Goal: Find specific page/section: Find specific page/section

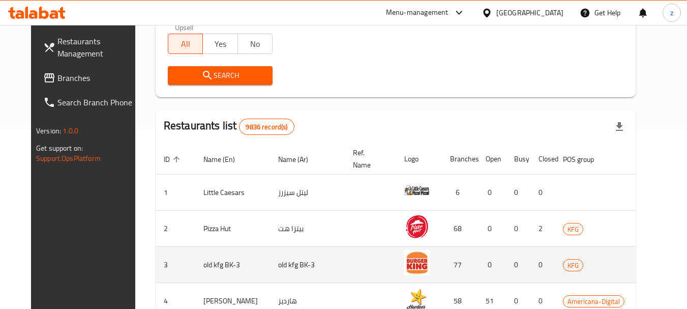
scroll to position [204, 0]
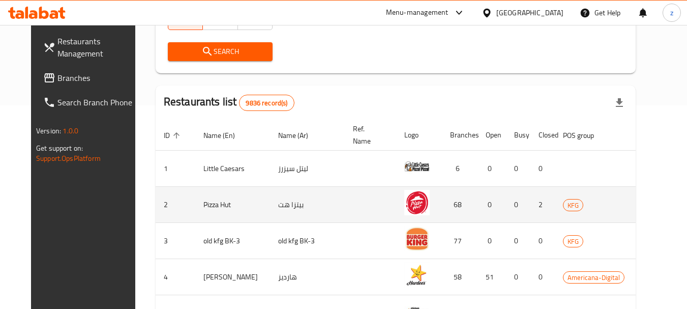
click at [220, 208] on td "Pizza Hut" at bounding box center [232, 205] width 75 height 36
click at [197, 206] on td "Pizza Hut" at bounding box center [232, 205] width 75 height 36
click at [217, 205] on td "Pizza Hut" at bounding box center [232, 205] width 75 height 36
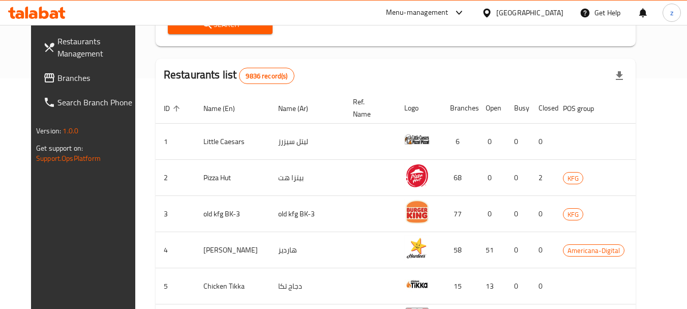
scroll to position [156, 0]
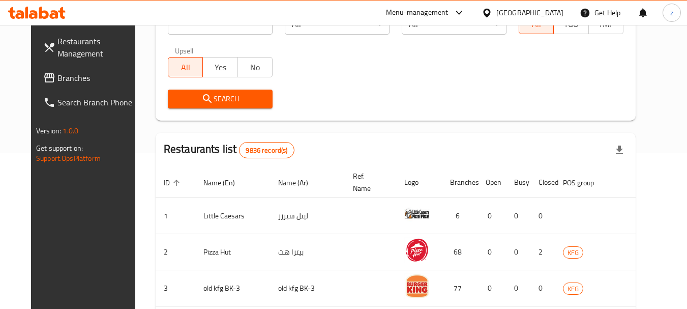
click at [57, 74] on span "Branches" at bounding box center [97, 78] width 80 height 12
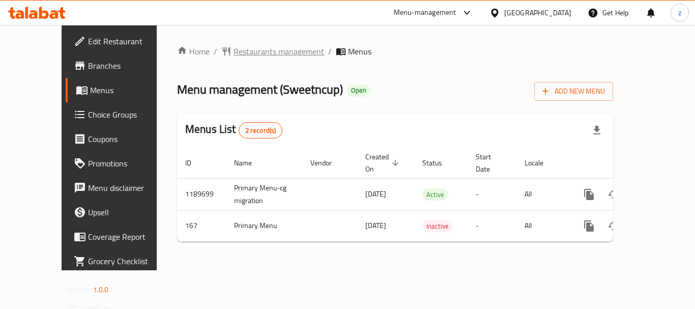
click at [239, 50] on span "Restaurants management" at bounding box center [279, 51] width 91 height 12
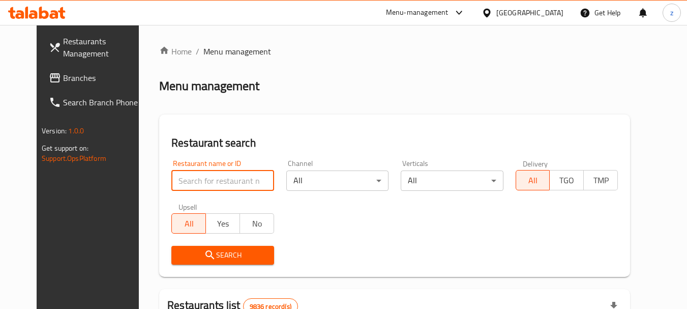
click at [214, 173] on input "search" at bounding box center [222, 180] width 102 height 20
paste input "167"
type input "167"
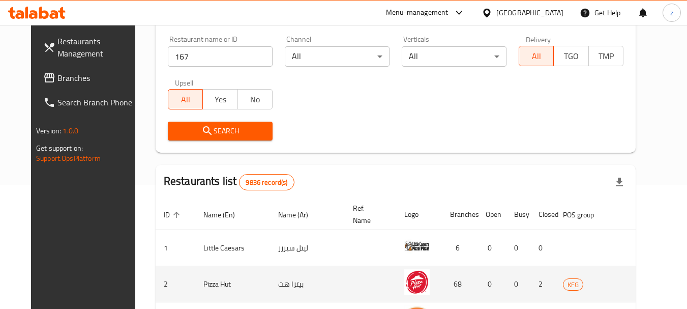
scroll to position [153, 0]
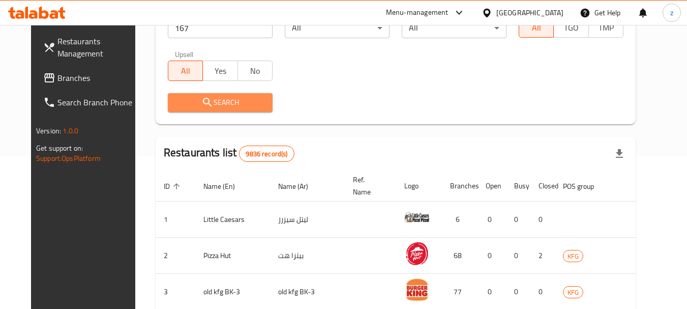
click at [236, 101] on span "Search" at bounding box center [220, 102] width 89 height 13
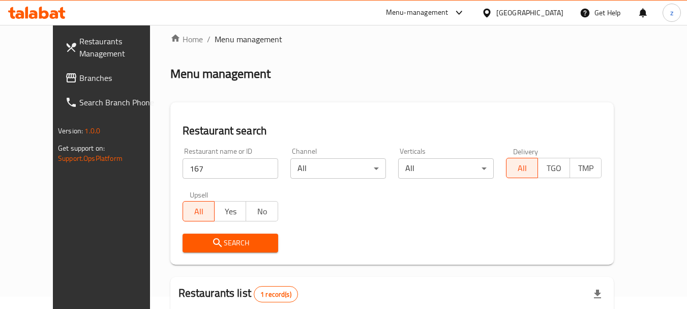
scroll to position [0, 0]
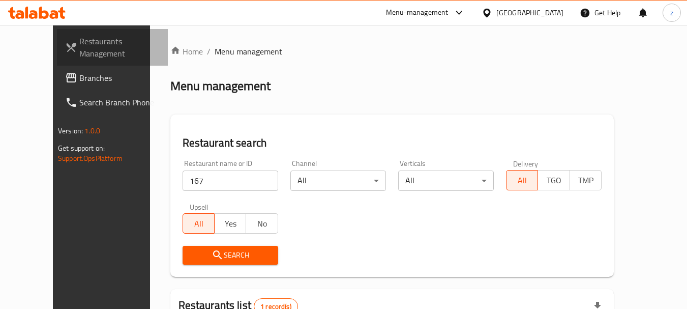
click at [79, 46] on span "Restaurants Management" at bounding box center [119, 47] width 80 height 24
